Goal: Transaction & Acquisition: Purchase product/service

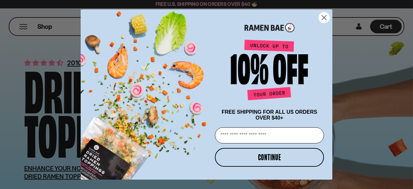
click at [324, 16] on icon "Close dialog" at bounding box center [324, 17] width 5 height 5
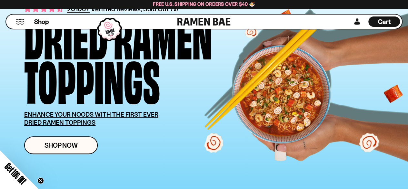
scroll to position [54, 0]
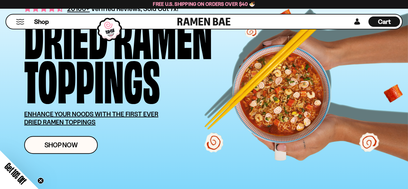
click at [41, 180] on icon "Close teaser" at bounding box center [40, 180] width 3 height 3
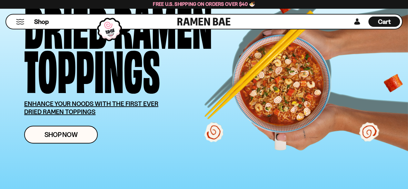
scroll to position [70, 0]
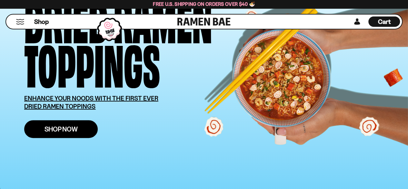
click at [61, 133] on link "Shop Now" at bounding box center [61, 129] width 74 height 18
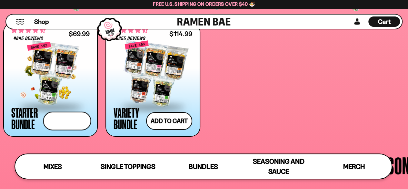
scroll to position [1173, 0]
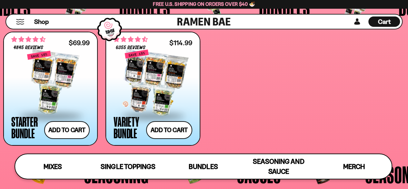
click at [160, 98] on div at bounding box center [153, 82] width 78 height 65
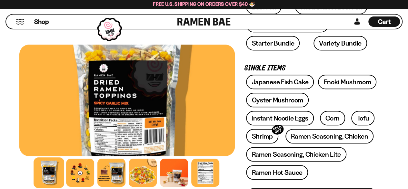
scroll to position [180, 0]
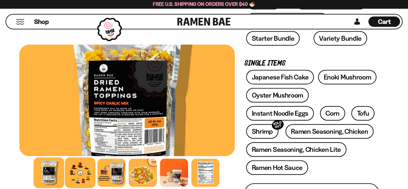
click at [82, 169] on div at bounding box center [80, 172] width 31 height 31
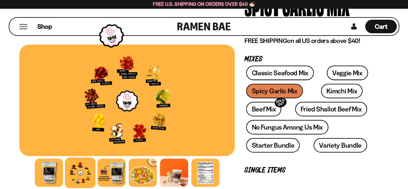
scroll to position [76, 0]
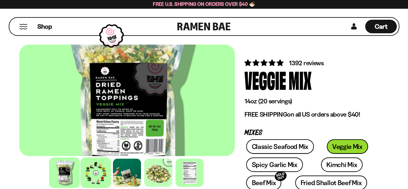
click at [100, 171] on div at bounding box center [96, 172] width 31 height 31
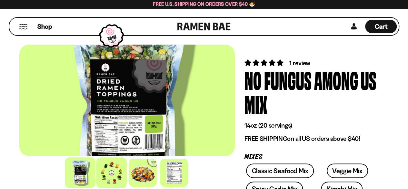
click at [119, 165] on div at bounding box center [111, 172] width 31 height 31
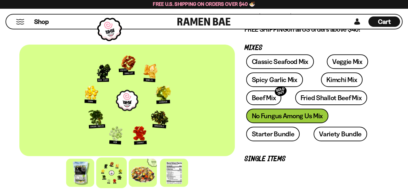
scroll to position [116, 0]
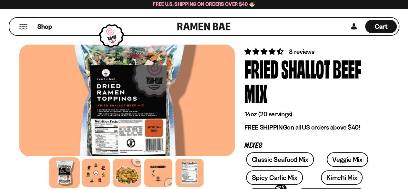
scroll to position [12, 0]
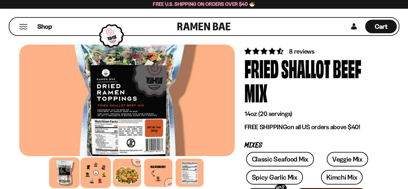
click at [99, 171] on div at bounding box center [96, 172] width 31 height 31
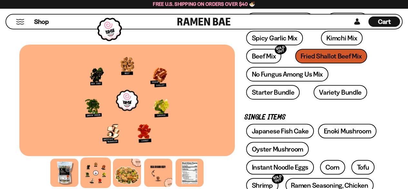
scroll to position [144, 0]
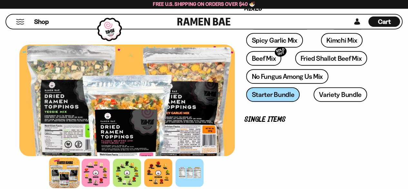
scroll to position [125, 0]
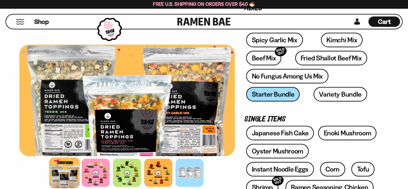
click at [74, 168] on div at bounding box center [64, 172] width 31 height 31
click at [108, 173] on div at bounding box center [96, 172] width 31 height 31
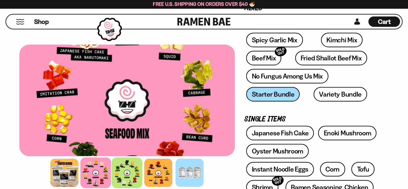
click at [126, 176] on div at bounding box center [127, 172] width 31 height 31
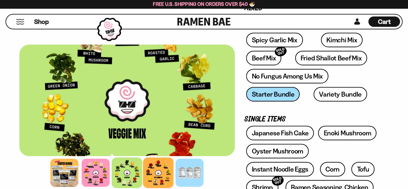
click at [155, 171] on div at bounding box center [158, 172] width 31 height 31
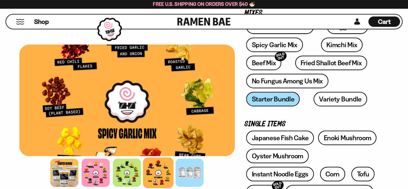
scroll to position [110, 0]
